Goal: Task Accomplishment & Management: Use online tool/utility

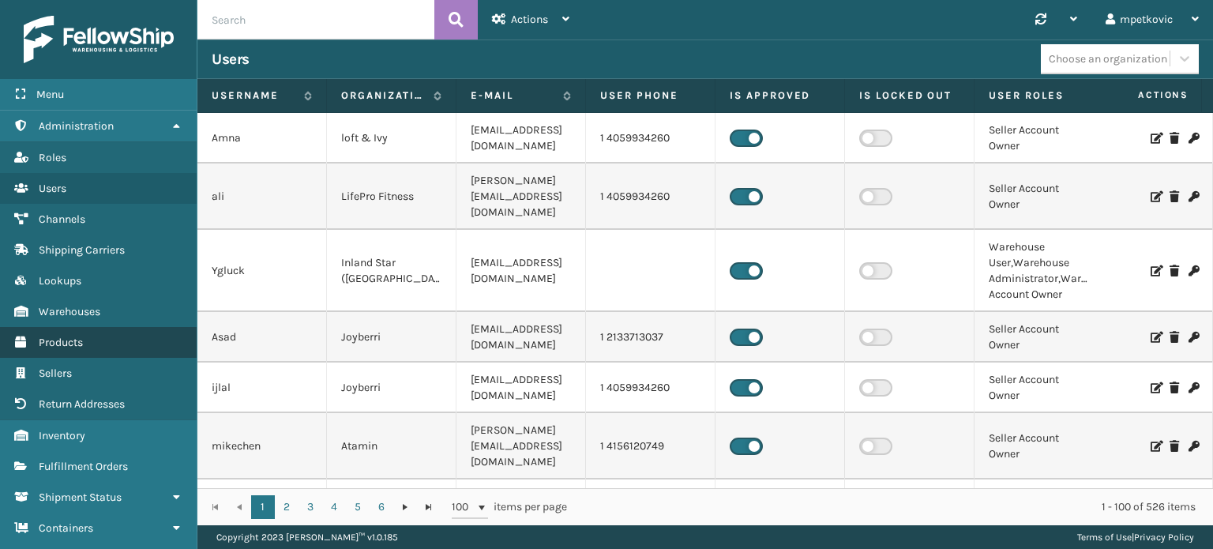
click at [109, 343] on link "Products" at bounding box center [98, 342] width 197 height 31
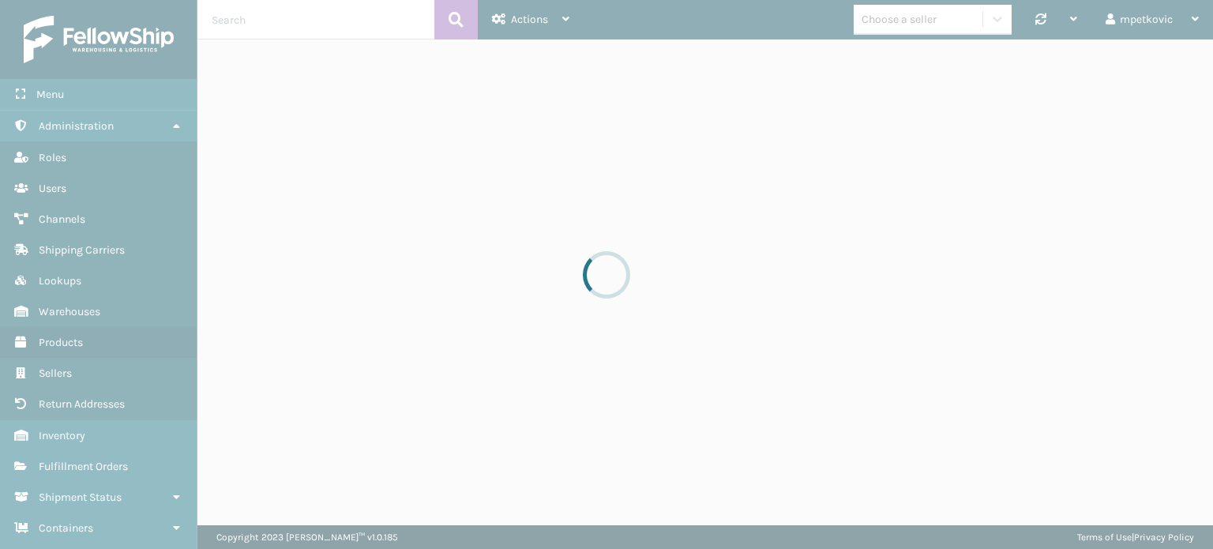
click at [306, 9] on div at bounding box center [606, 274] width 1213 height 549
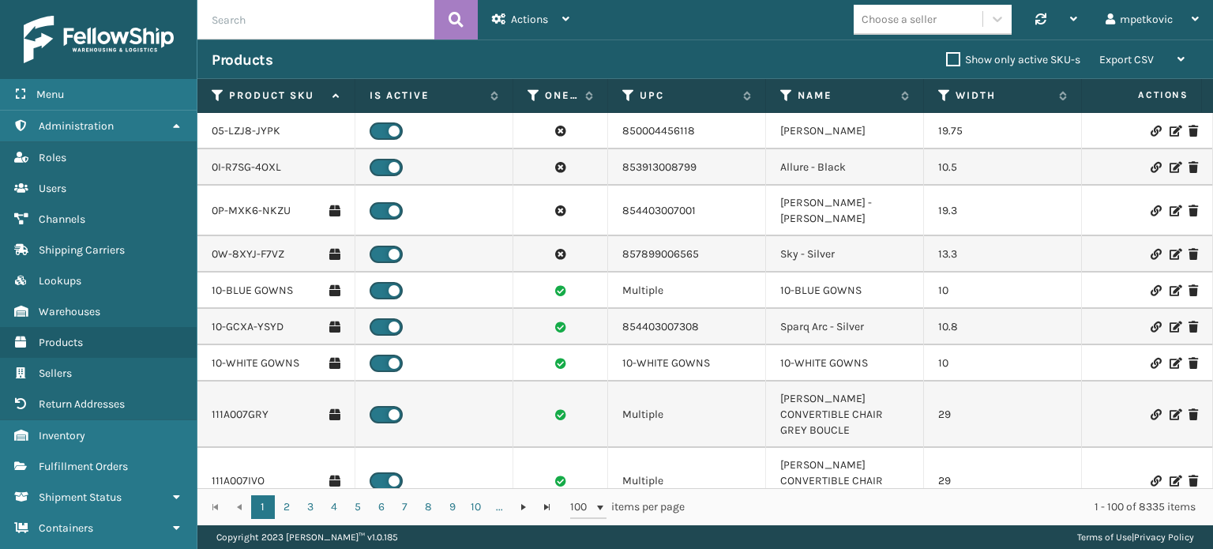
click at [285, 14] on input "text" at bounding box center [315, 19] width 237 height 39
type input "mil-tfsb-q-a"
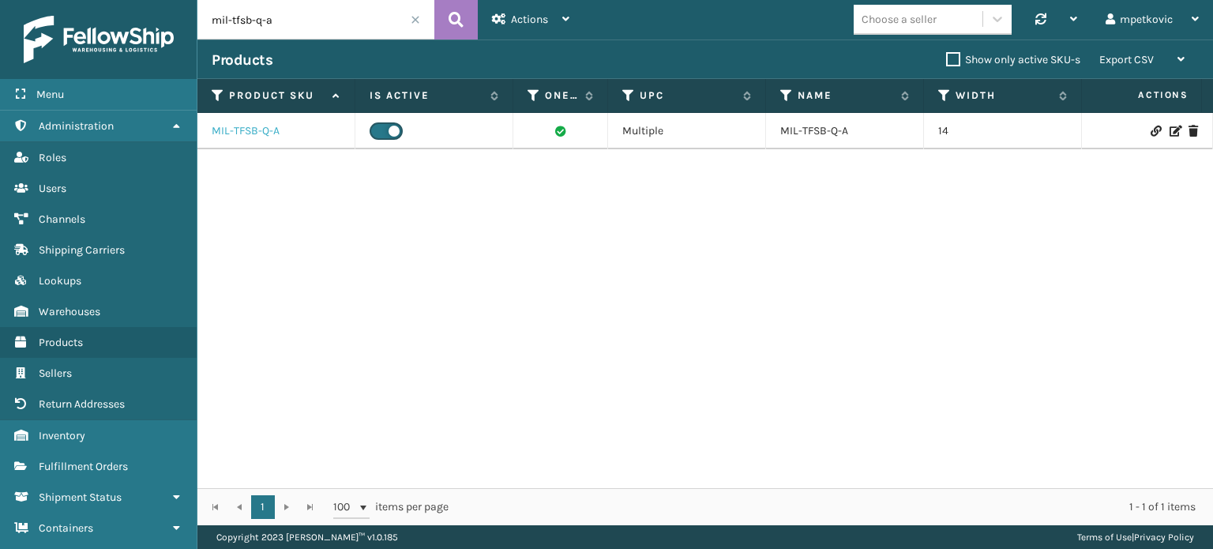
click at [246, 133] on link "MIL-TFSB-Q-A" at bounding box center [246, 131] width 68 height 16
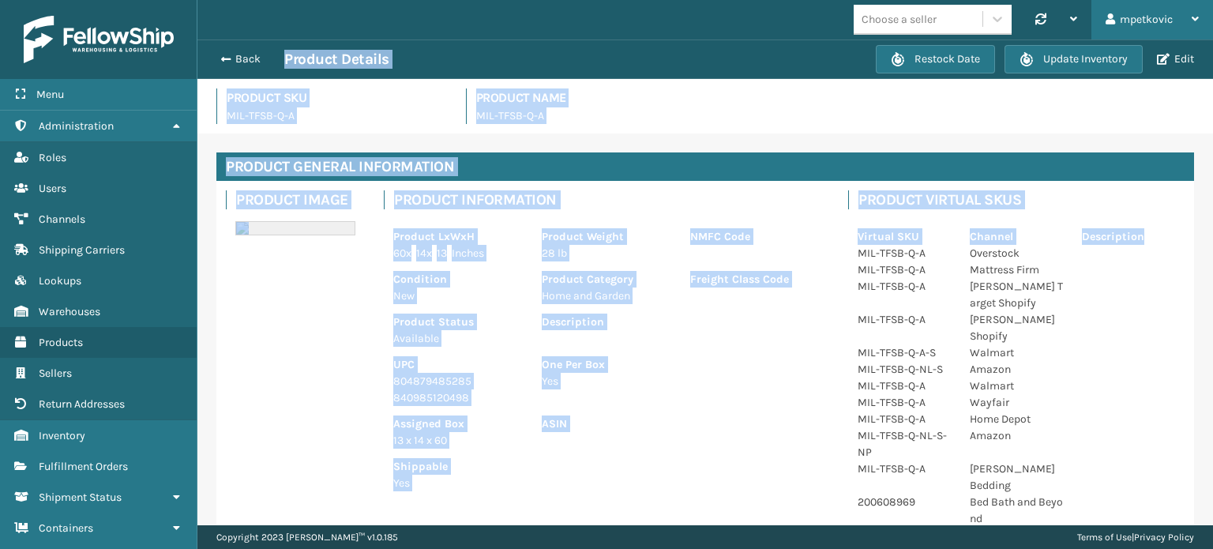
drag, startPoint x: 1212, startPoint y: 111, endPoint x: 1212, endPoint y: 37, distance: 74.2
click at [1212, 37] on div "Choose a seller Synchronise all channels mpetkovic Log Out Back Product Details…" at bounding box center [704, 262] width 1015 height 525
click at [1060, 132] on div "Product SKU MIL-TFSB-Q-A Product Name MIL-TFSB-Q-A" at bounding box center [705, 110] width 997 height 45
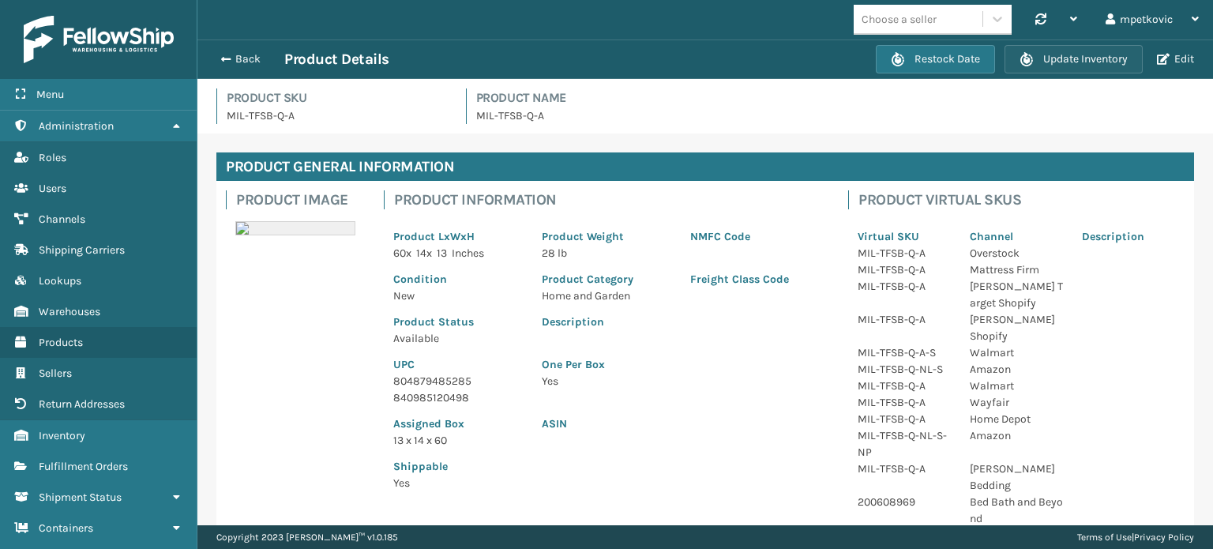
click at [1060, 58] on button "Update Inventory" at bounding box center [1073, 59] width 138 height 28
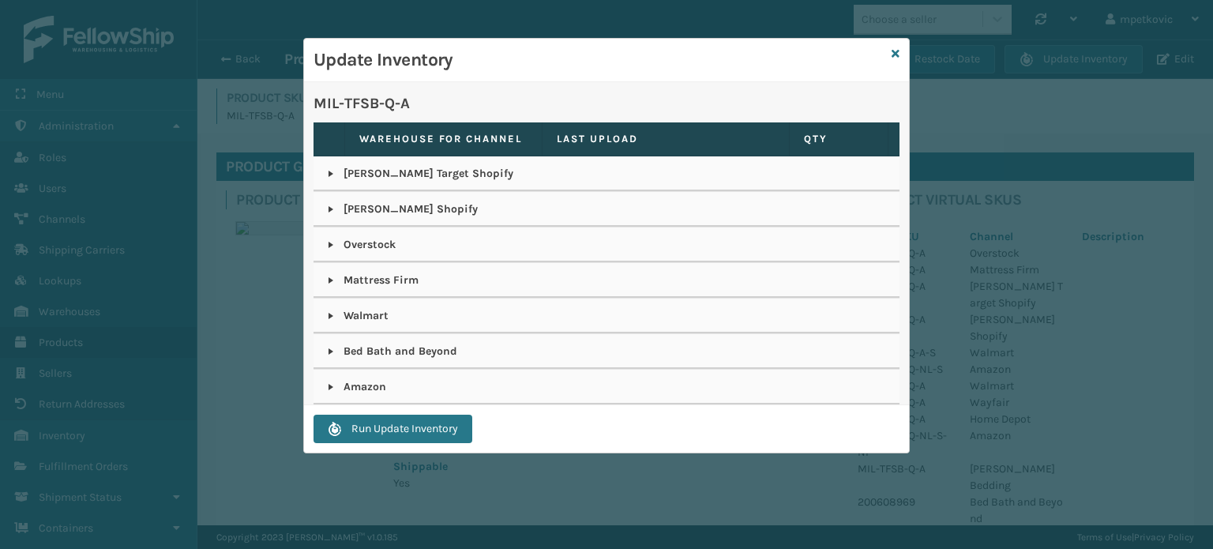
click at [333, 384] on link at bounding box center [331, 387] width 13 height 13
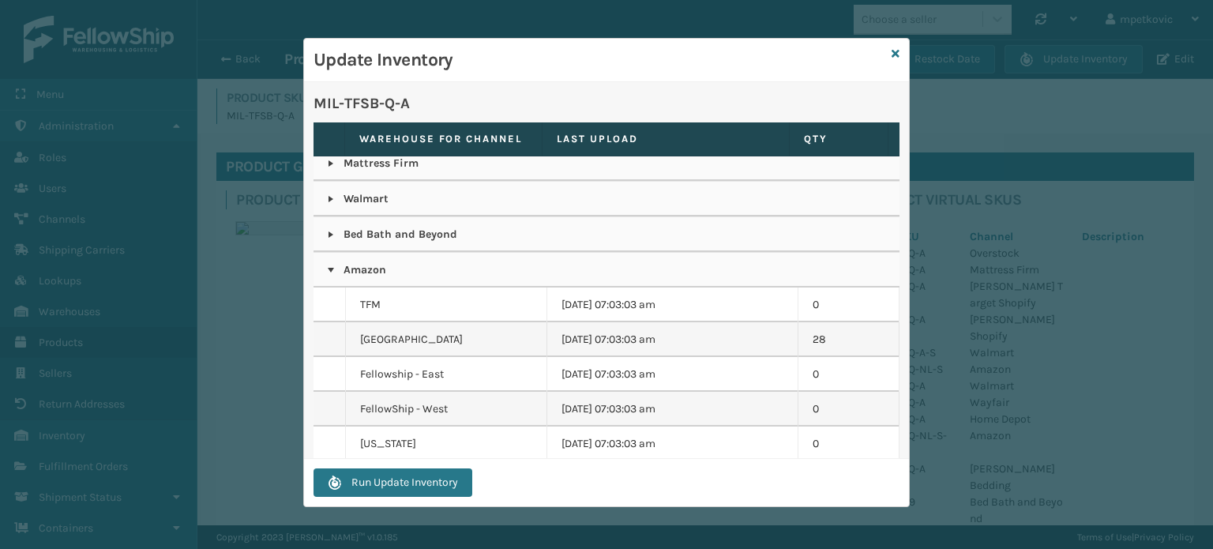
scroll to position [116, 0]
click at [332, 271] on link at bounding box center [331, 271] width 13 height 13
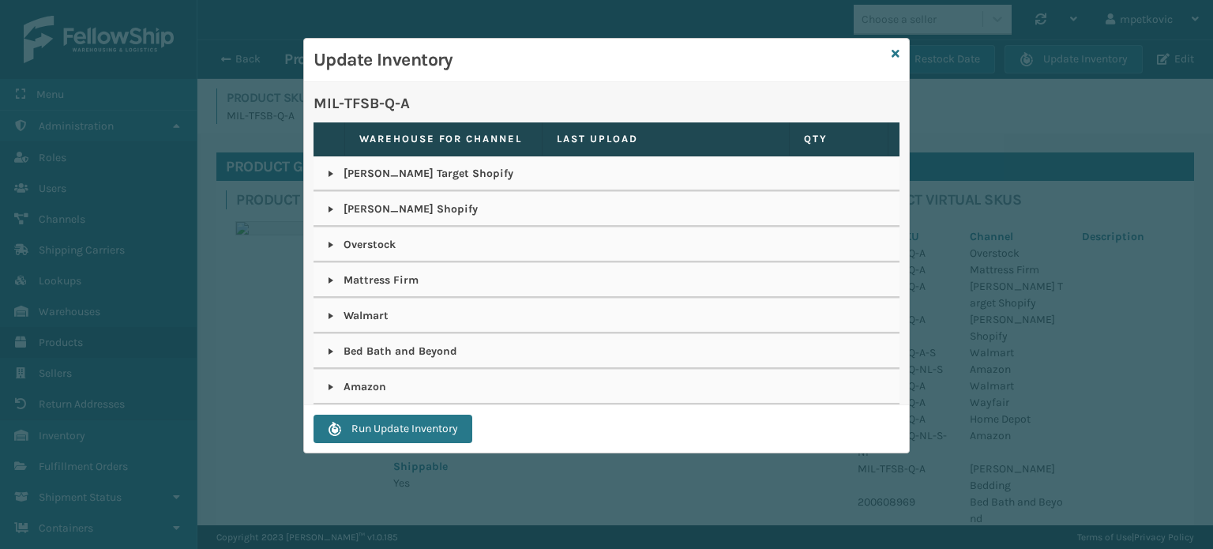
scroll to position [0, 0]
click at [897, 51] on icon at bounding box center [896, 53] width 8 height 11
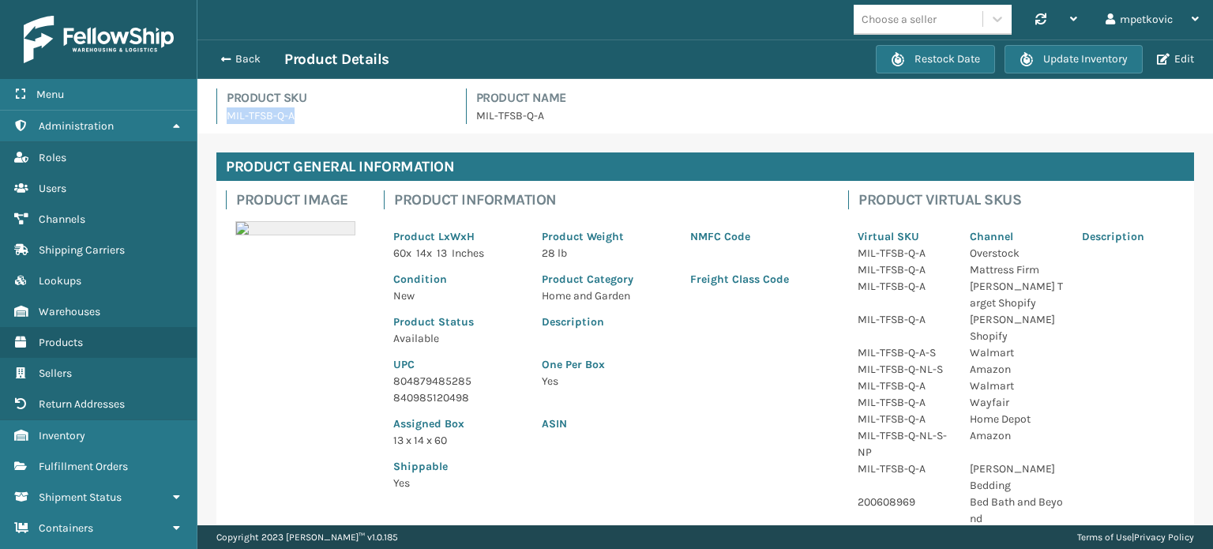
drag, startPoint x: 307, startPoint y: 112, endPoint x: 224, endPoint y: 122, distance: 83.5
click at [224, 122] on div "Product SKU MIL-TFSB-Q-A" at bounding box center [331, 106] width 231 height 36
copy p "MIL-TFSB-Q-A"
click at [1053, 47] on button "Update Inventory" at bounding box center [1073, 59] width 138 height 28
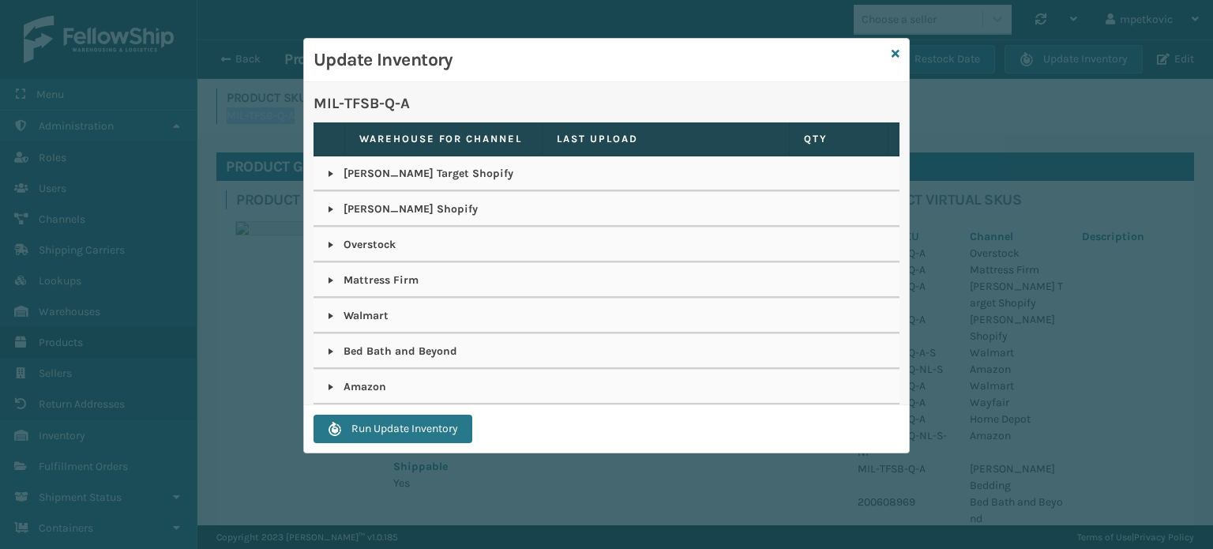
click at [333, 385] on link at bounding box center [331, 387] width 13 height 13
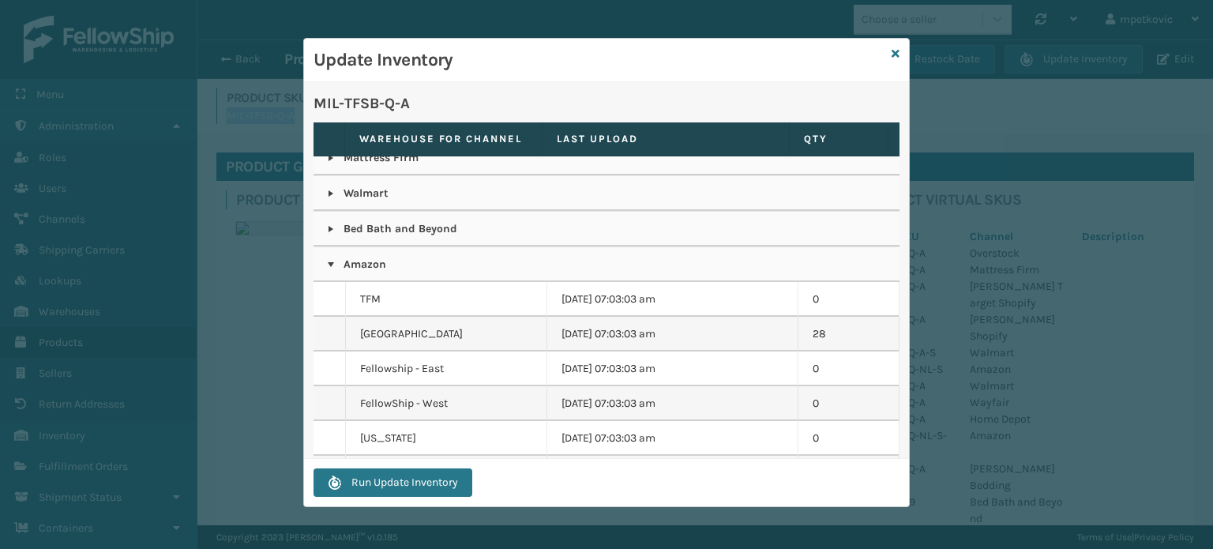
scroll to position [122, 0]
click at [894, 59] on link at bounding box center [896, 54] width 8 height 17
